Goal: Task Accomplishment & Management: Use online tool/utility

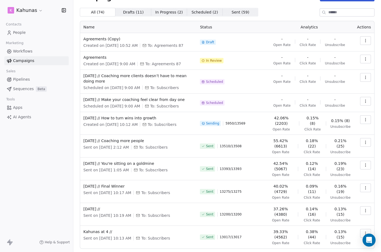
scroll to position [32, 0]
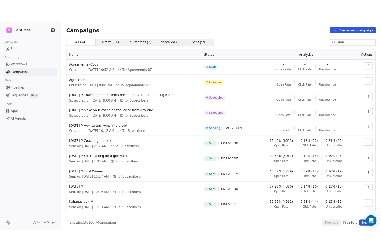
scroll to position [1, 0]
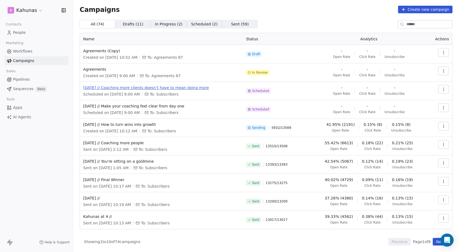
click at [100, 89] on span "[DATE] // Coaching more clients doesn’t have to mean doing more" at bounding box center [161, 87] width 156 height 5
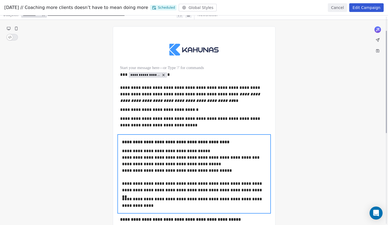
scroll to position [29, 0]
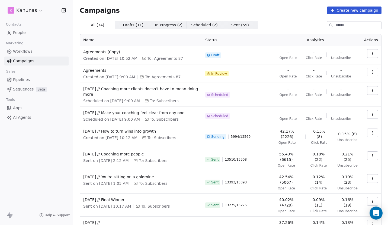
scroll to position [47, 0]
